Goal: Task Accomplishment & Management: Manage account settings

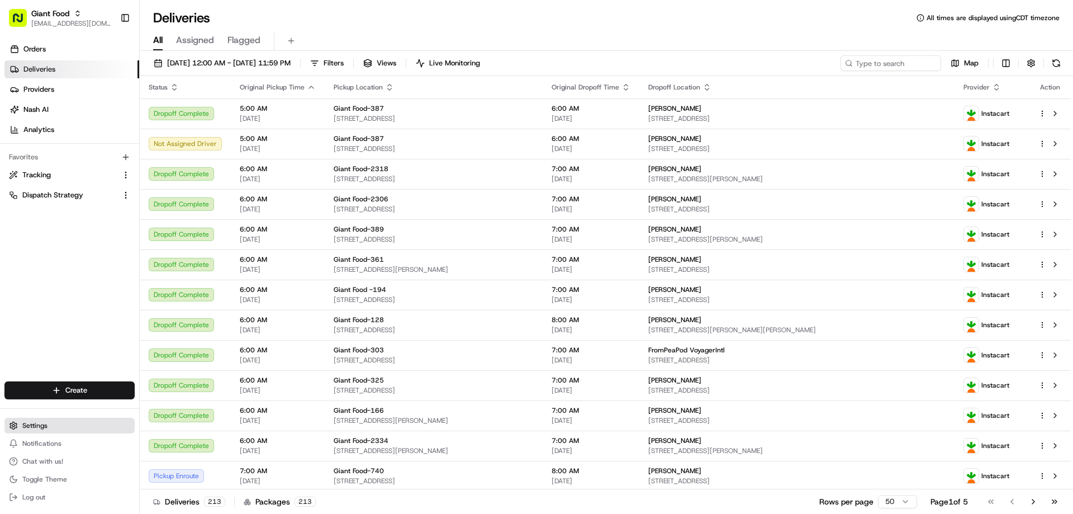
click at [37, 429] on span "Settings" at bounding box center [34, 425] width 25 height 9
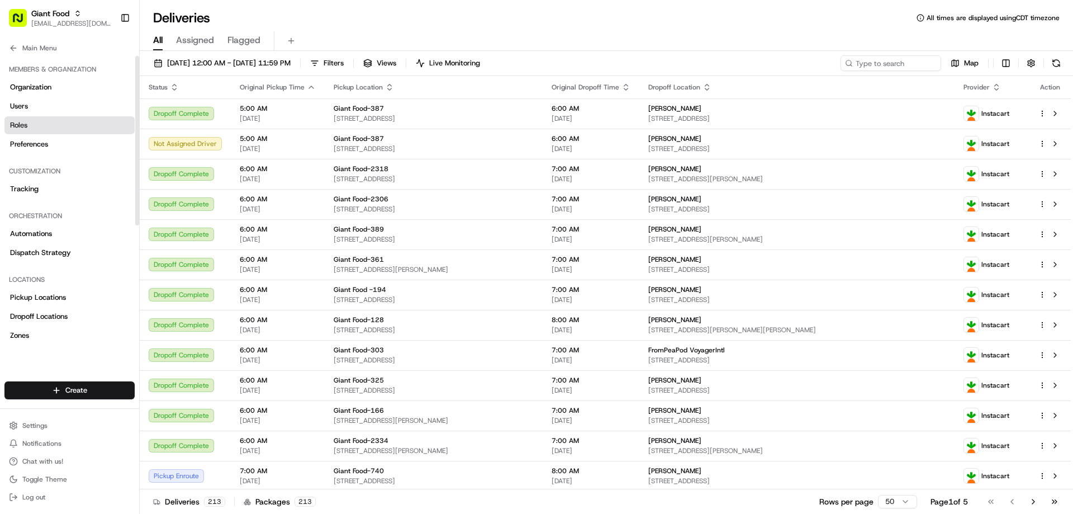
click at [23, 125] on span "Roles" at bounding box center [18, 125] width 17 height 10
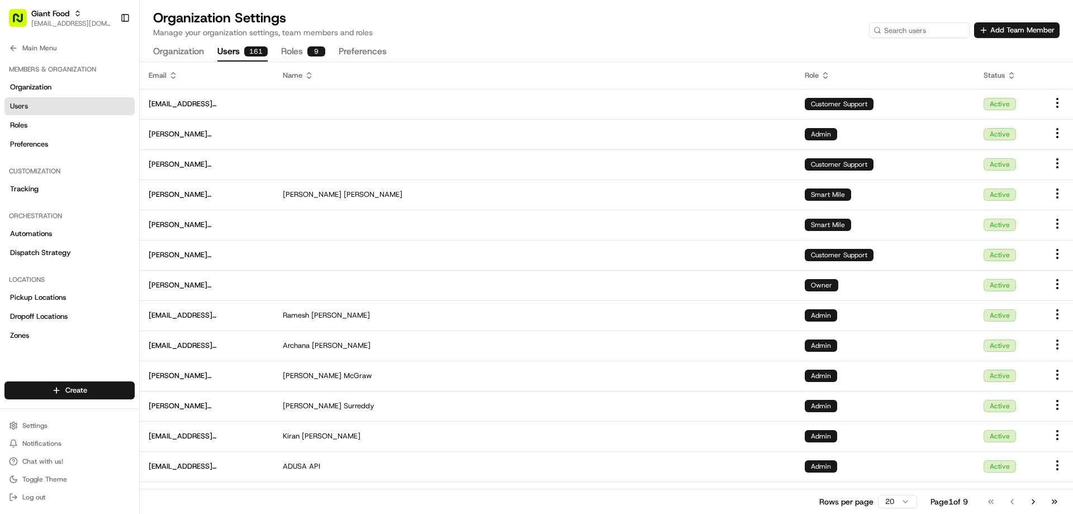
click at [230, 55] on button "Users 161" at bounding box center [242, 51] width 50 height 19
click at [896, 30] on input at bounding box center [903, 30] width 134 height 16
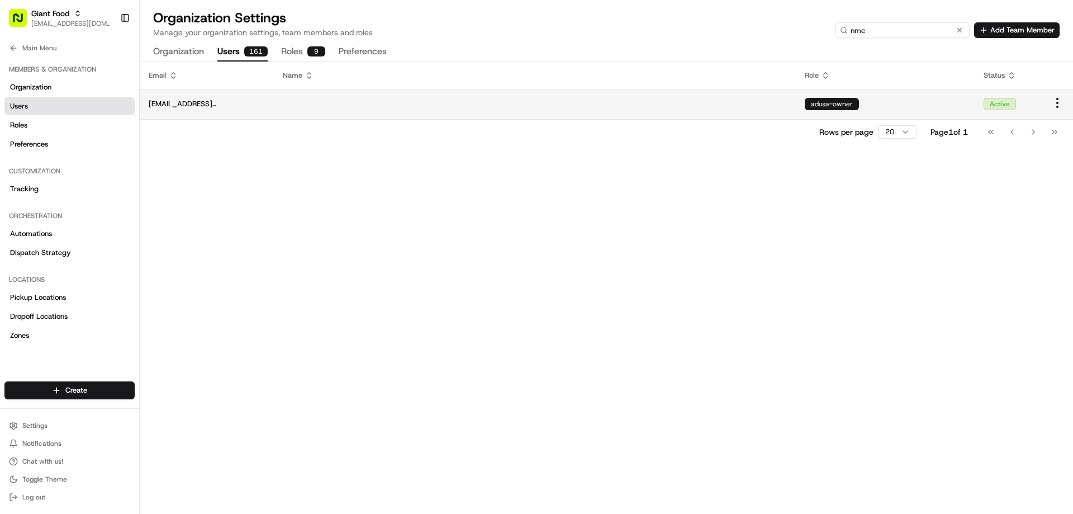
type input "nme"
click at [206, 106] on span "[EMAIL_ADDRESS][DOMAIN_NAME]" at bounding box center [207, 104] width 116 height 10
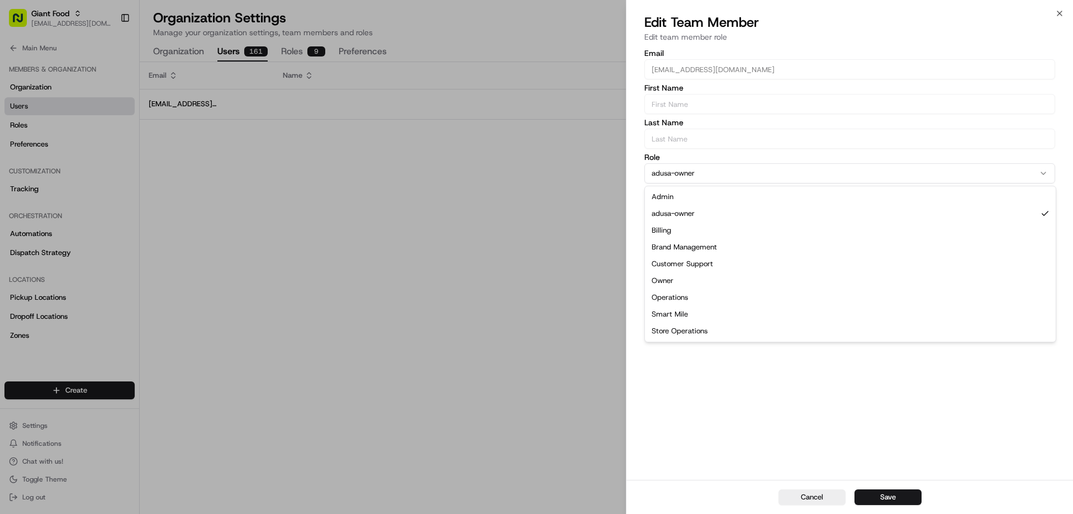
click at [769, 179] on button "adusa-owner" at bounding box center [850, 173] width 411 height 20
select select "rol_LXPBGrSsw9Z93CPSM2C88F"
click at [883, 498] on button "Save" at bounding box center [888, 497] width 67 height 16
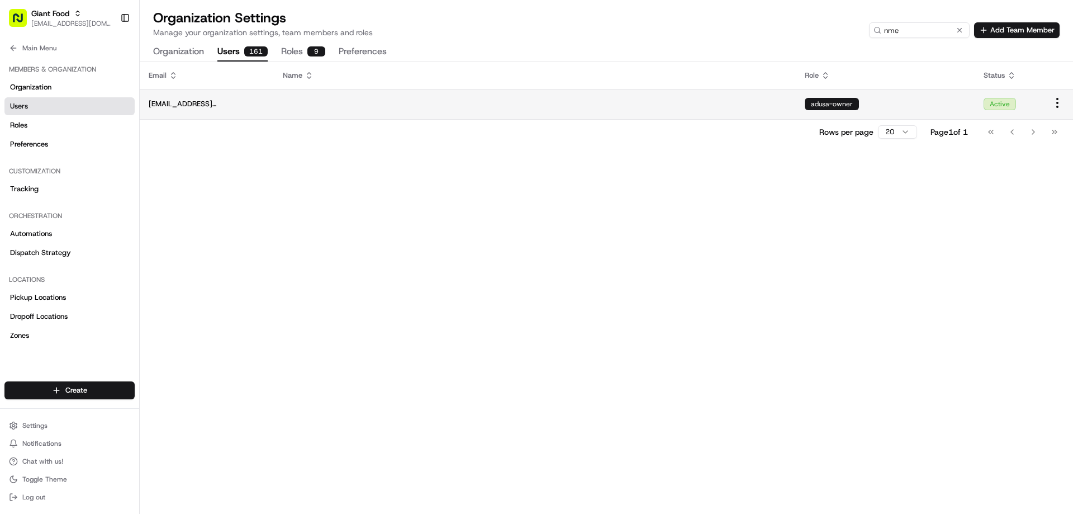
click at [848, 104] on div "adusa-owner" at bounding box center [832, 104] width 54 height 12
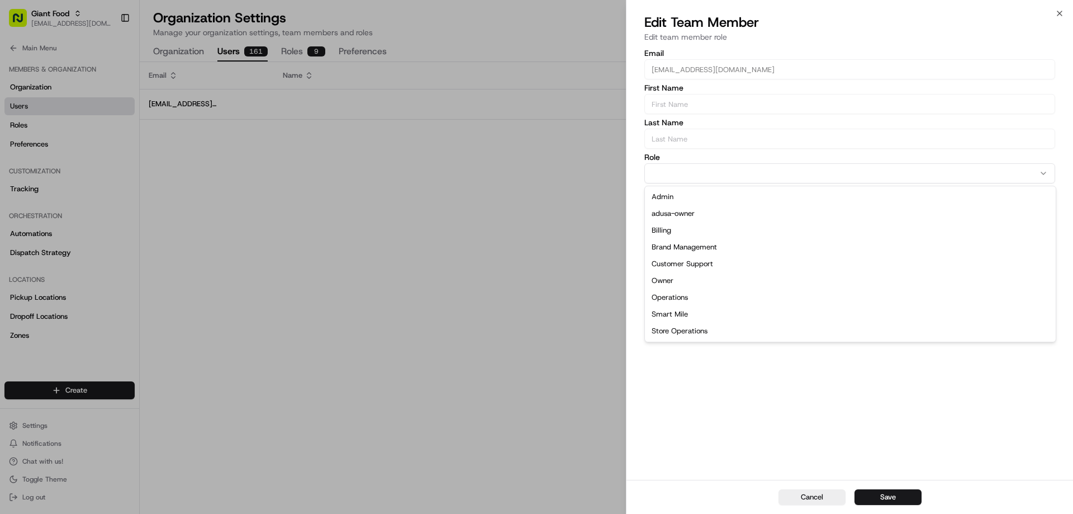
click at [761, 179] on button "button" at bounding box center [850, 173] width 411 height 20
click at [815, 495] on button "Cancel" at bounding box center [812, 497] width 67 height 16
